Goal: Find specific page/section: Find specific page/section

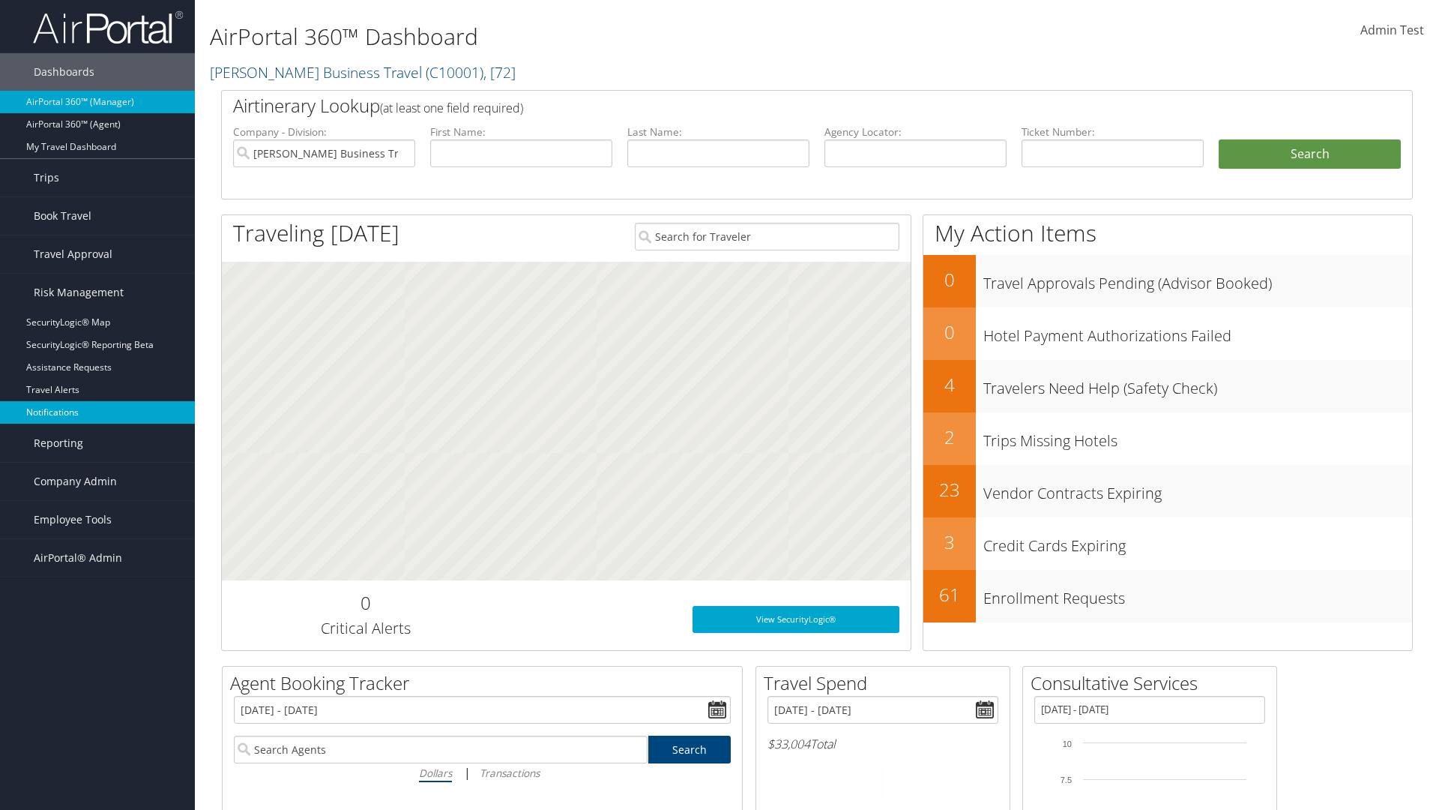
click at [97, 412] on link "Notifications" at bounding box center [97, 412] width 195 height 22
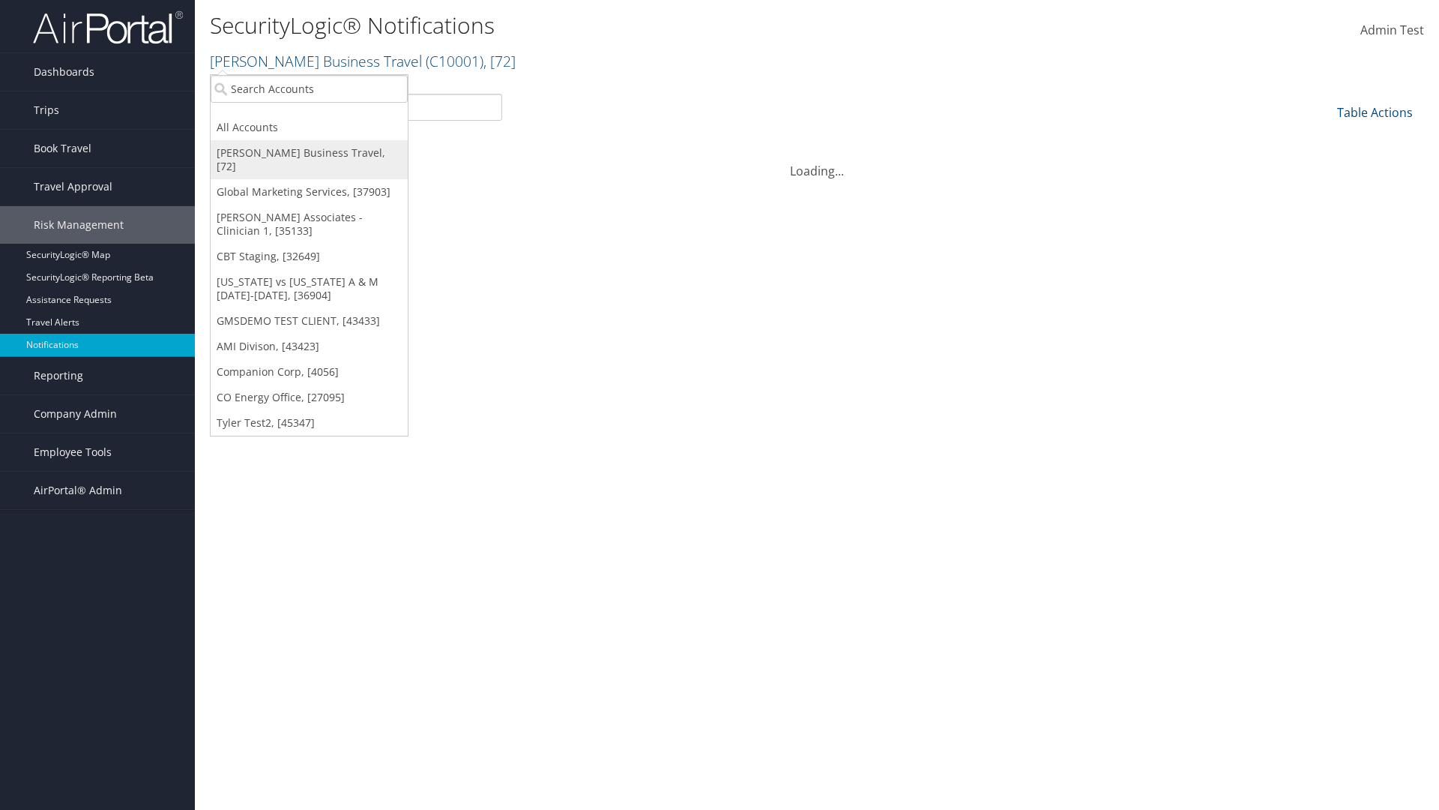
click at [309, 153] on link "[PERSON_NAME] Business Travel, [72]" at bounding box center [309, 159] width 197 height 39
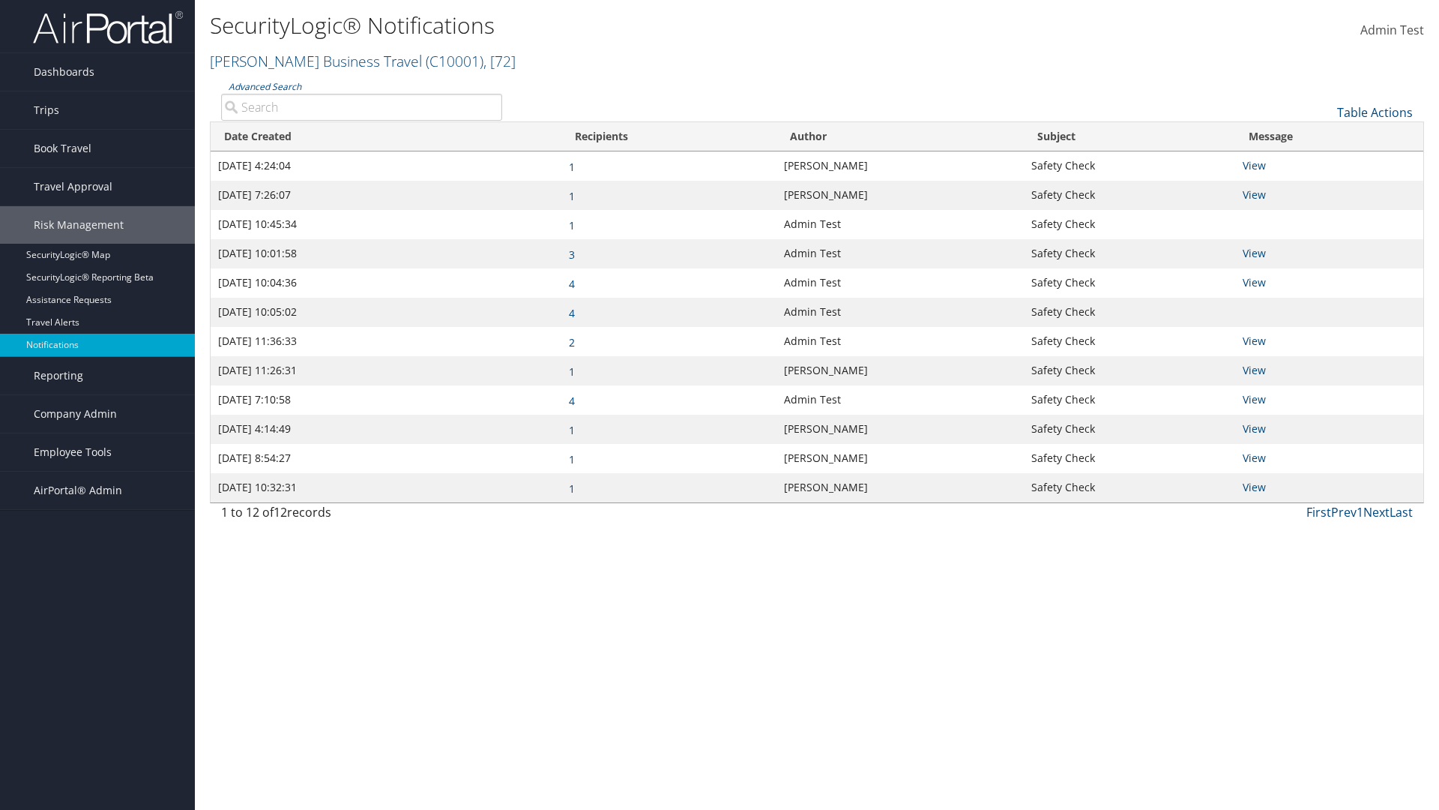
click at [309, 61] on link "[PERSON_NAME] Business Travel ( C10001 ) , [ 72 ]" at bounding box center [363, 61] width 306 height 20
click at [0, 0] on link "CBT Staging, [32649]" at bounding box center [0, 0] width 0 height 0
click at [247, 61] on link "CBT Staging ( CBTSTG ) , [ 32649 ]" at bounding box center [307, 61] width 194 height 20
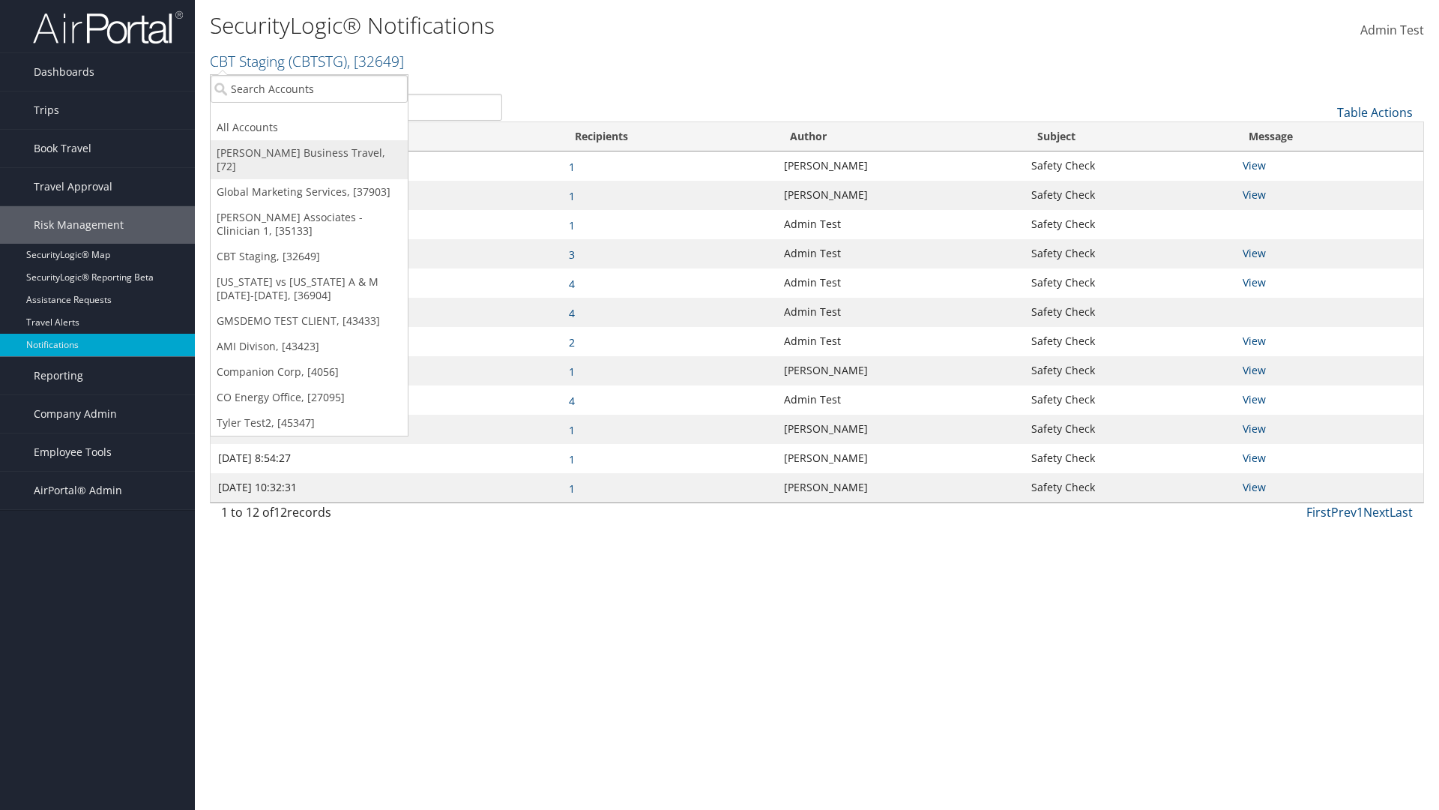
click at [309, 153] on link "[PERSON_NAME] Business Travel, [72]" at bounding box center [309, 159] width 197 height 39
